Goal: Navigation & Orientation: Find specific page/section

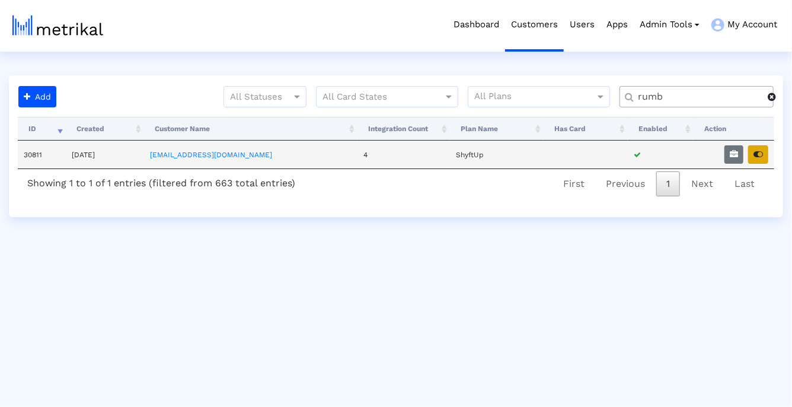
click at [756, 154] on icon "button" at bounding box center [758, 154] width 9 height 8
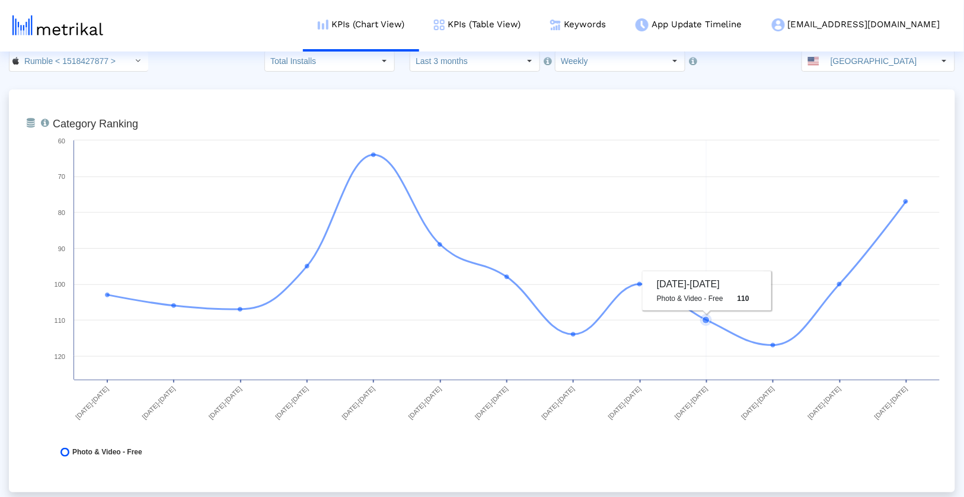
scroll to position [24, 0]
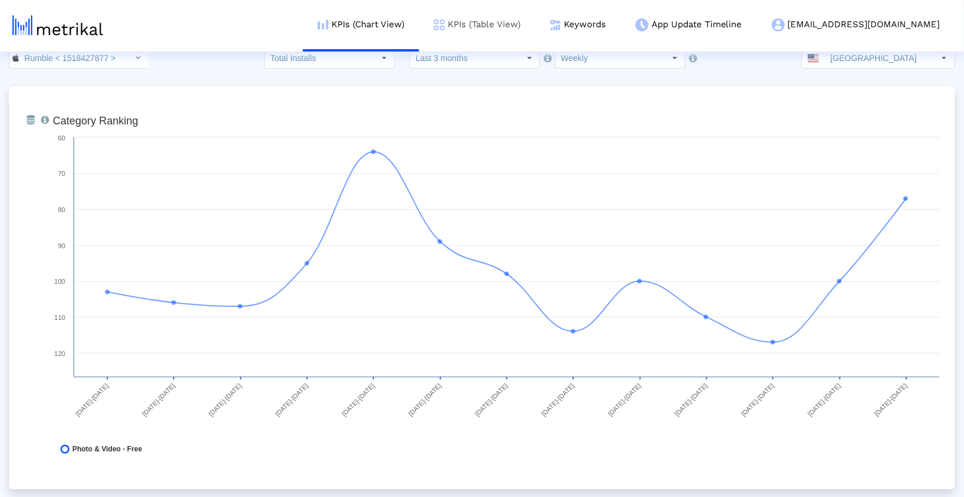
click at [535, 25] on link "KPIs (Table View)" at bounding box center [477, 24] width 116 height 49
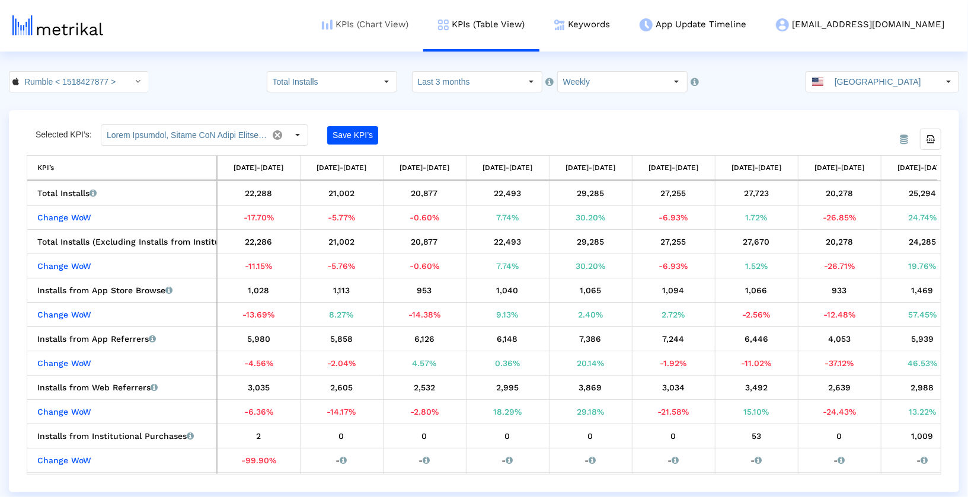
click at [423, 34] on link "KPIs (Chart View)" at bounding box center [365, 24] width 116 height 49
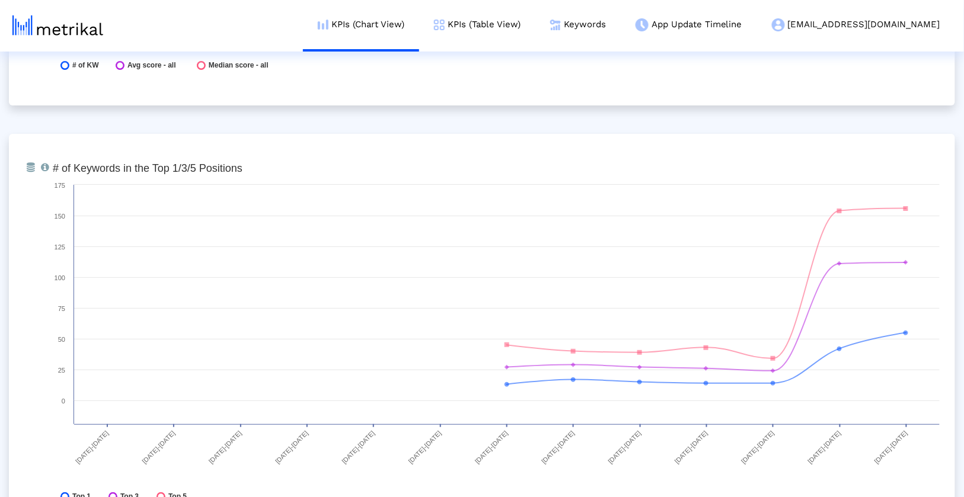
scroll to position [4327, 0]
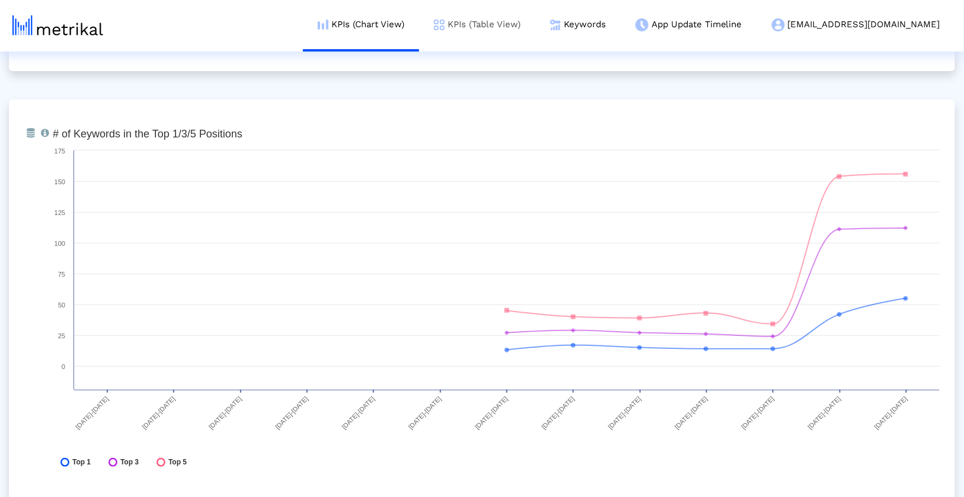
click at [535, 35] on link "KPIs (Table View)" at bounding box center [477, 24] width 116 height 49
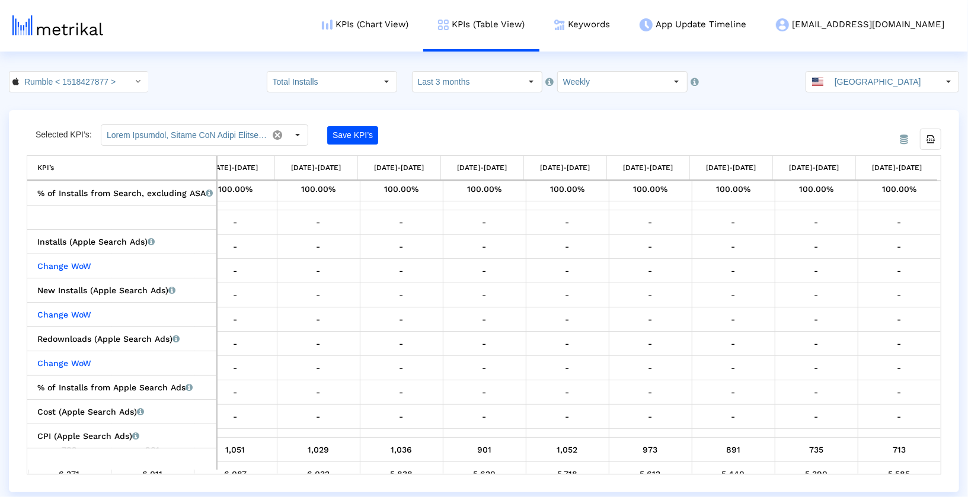
scroll to position [398, 0]
